Goal: Navigation & Orientation: Find specific page/section

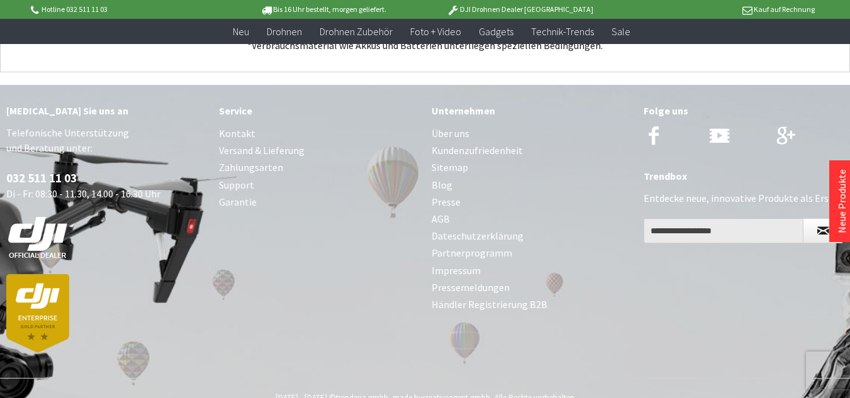
scroll to position [5020, 0]
drag, startPoint x: 64, startPoint y: 100, endPoint x: 48, endPoint y: 101, distance: 16.4
drag, startPoint x: 48, startPoint y: 101, endPoint x: 244, endPoint y: 85, distance: 196.4
click at [244, 103] on div "Service" at bounding box center [319, 111] width 200 height 16
click at [224, 126] on link "Kontakt" at bounding box center [319, 134] width 200 height 17
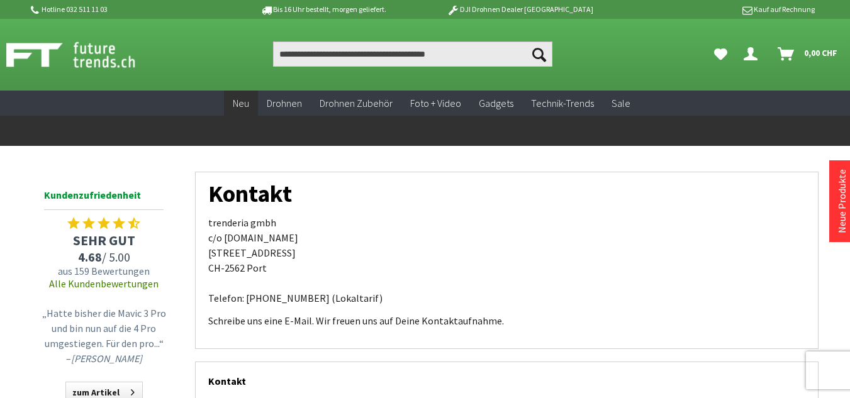
click at [241, 97] on span "Neu" at bounding box center [241, 103] width 16 height 13
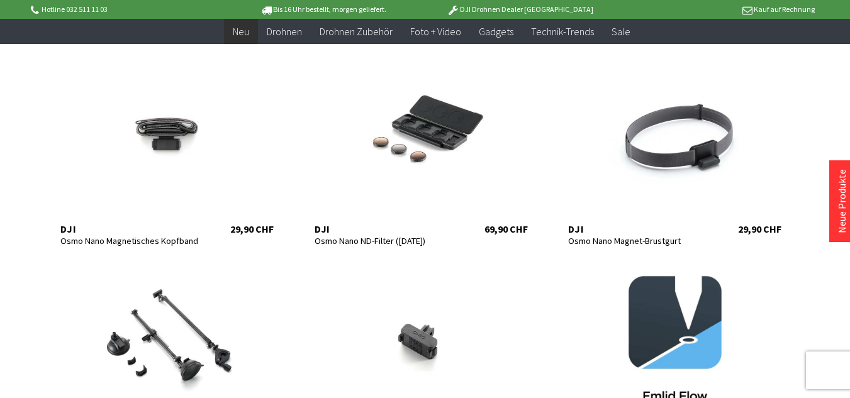
scroll to position [419, 0]
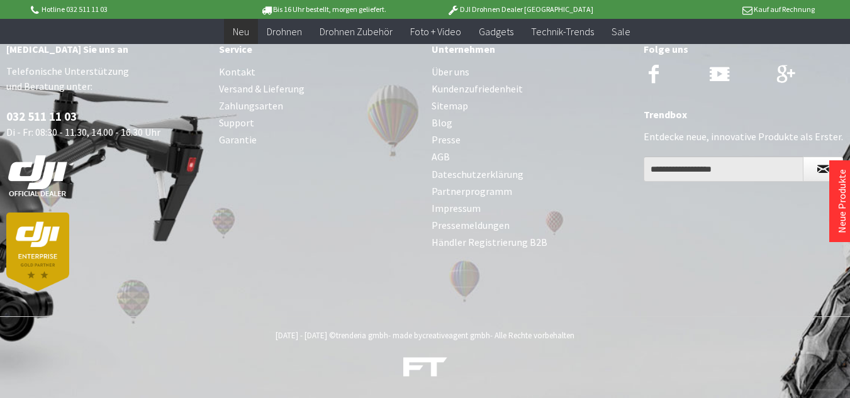
scroll to position [5448, 0]
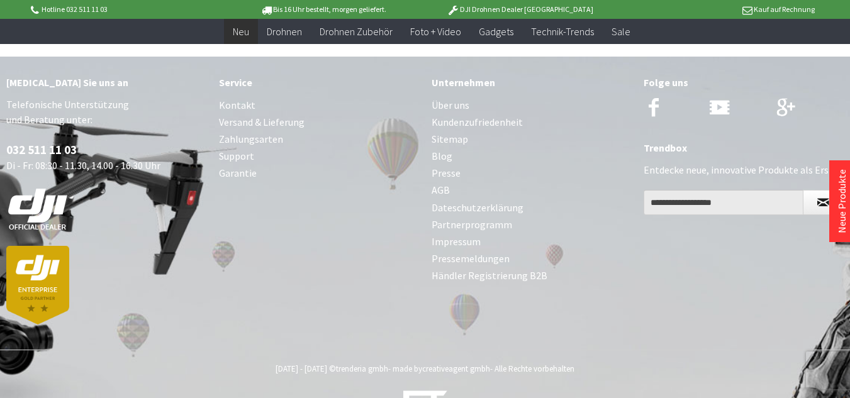
click at [229, 155] on link "Support" at bounding box center [319, 156] width 200 height 17
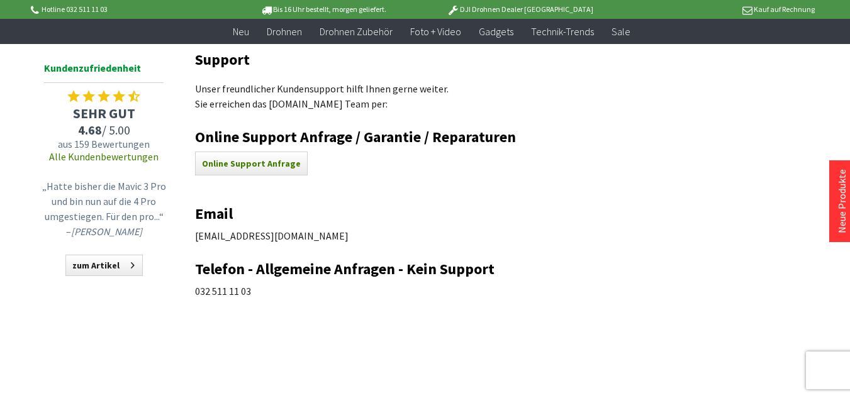
scroll to position [97, 0]
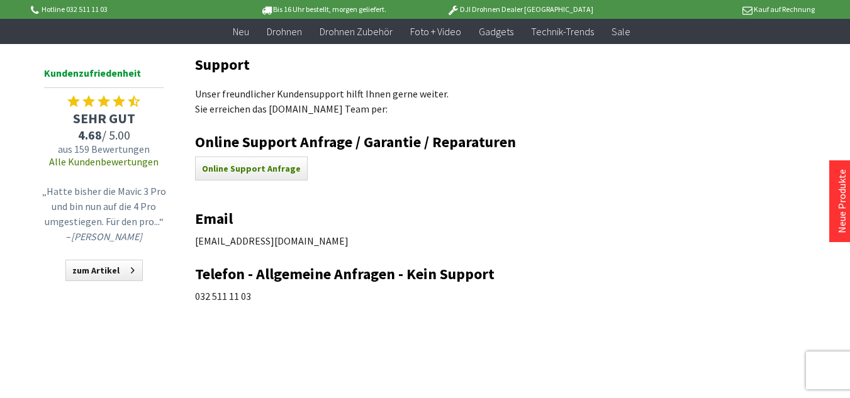
click at [220, 244] on p "support@trenderia.com" at bounding box center [507, 241] width 624 height 15
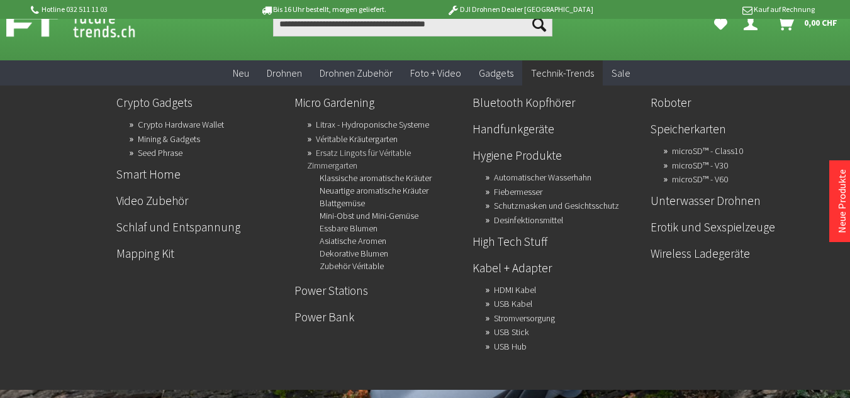
click at [326, 145] on link "Ersatz Lingots für Véritable Zimmergarten" at bounding box center [359, 159] width 104 height 30
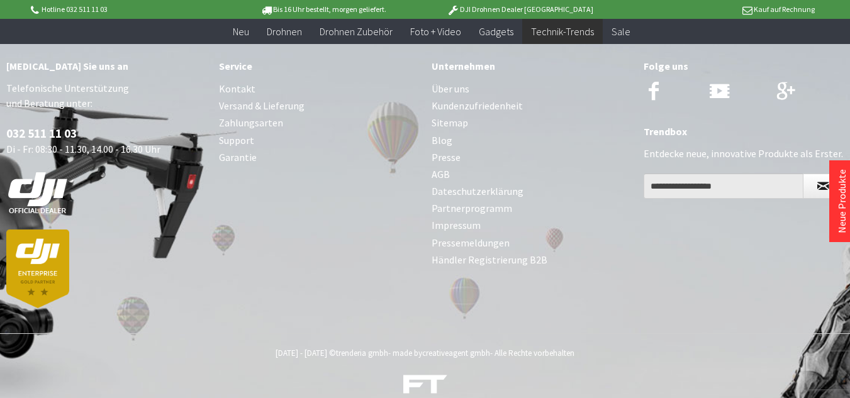
scroll to position [4329, 0]
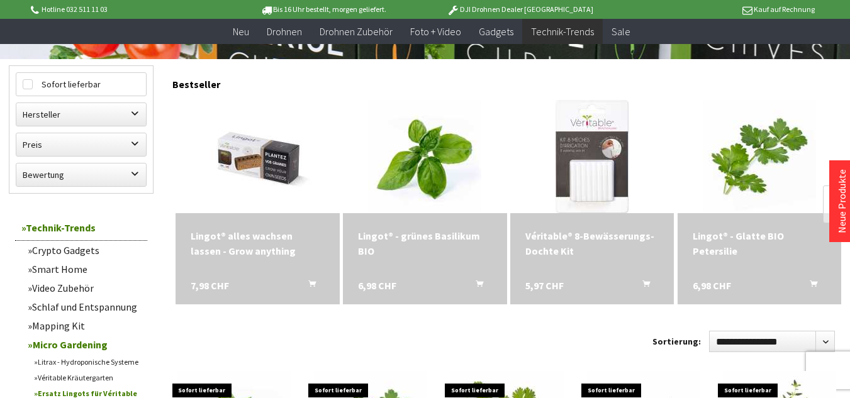
scroll to position [346, 0]
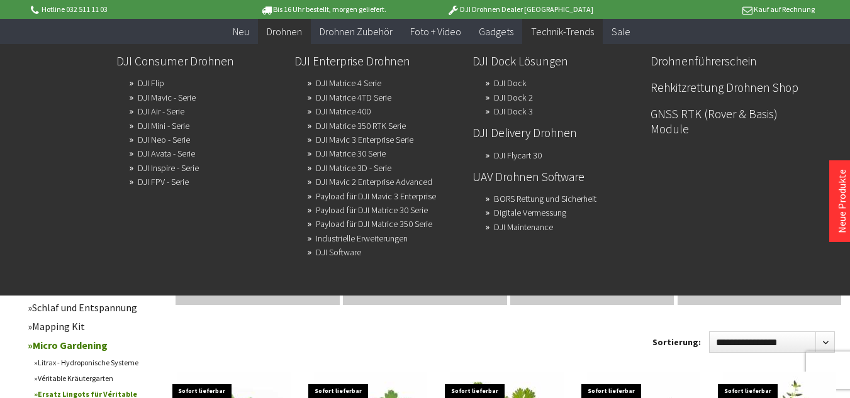
click at [285, 36] on span "Drohnen" at bounding box center [284, 31] width 35 height 13
click at [290, 30] on span "Drohnen" at bounding box center [284, 31] width 35 height 13
